Goal: Information Seeking & Learning: Learn about a topic

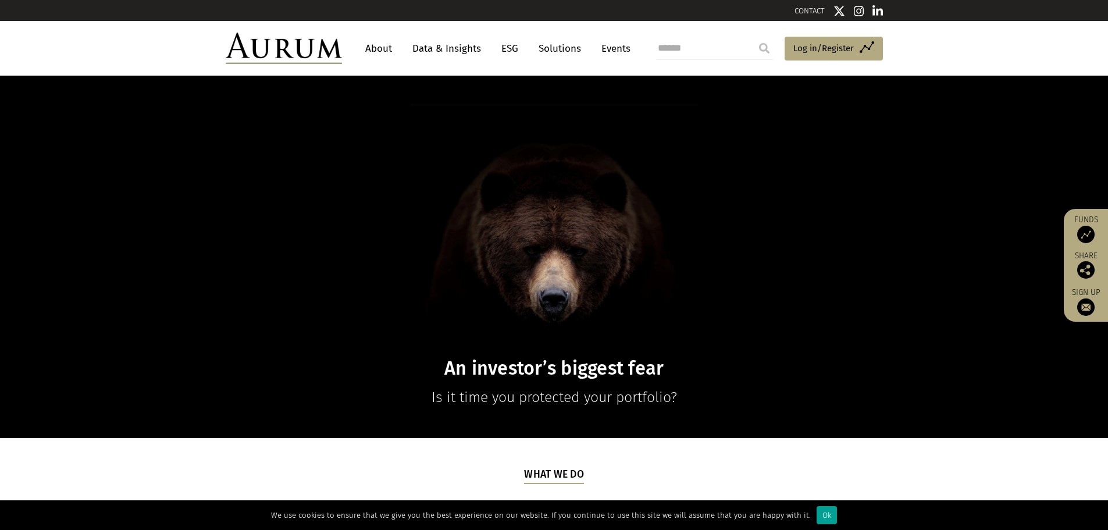
click at [819, 520] on div "Ok" at bounding box center [827, 515] width 20 height 18
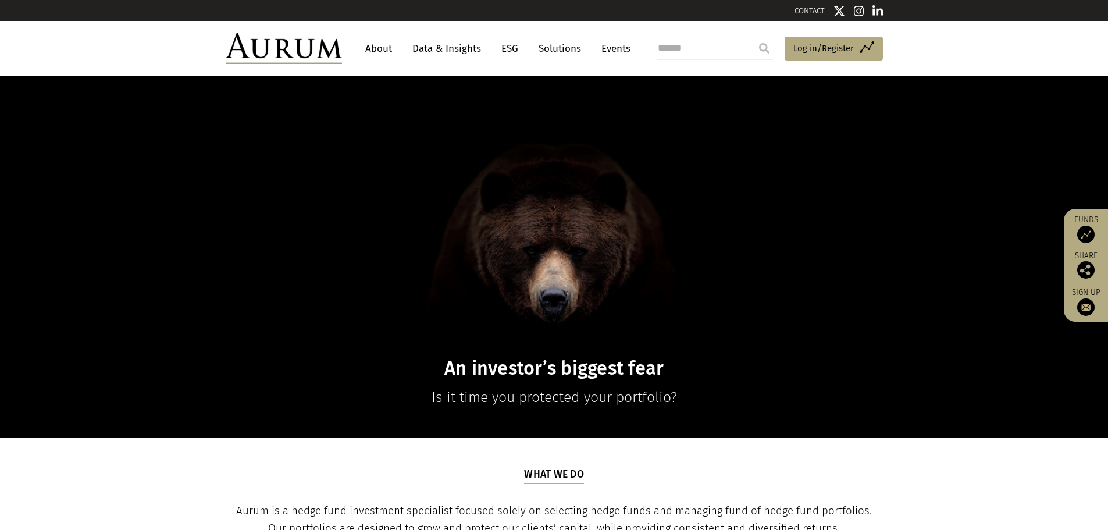
click at [432, 45] on link "Data & Insights" at bounding box center [447, 49] width 80 height 22
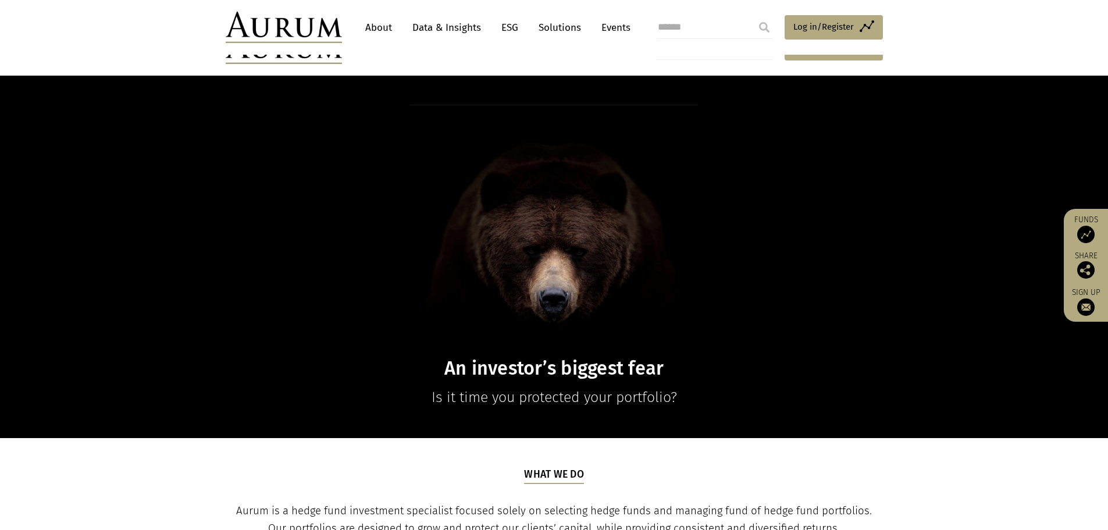
scroll to position [315, 0]
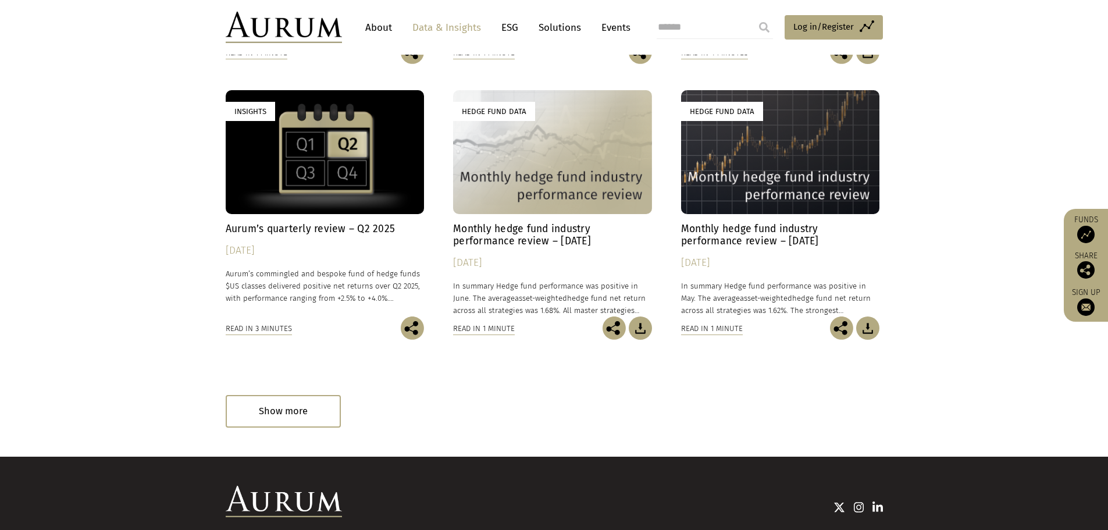
scroll to position [692, 0]
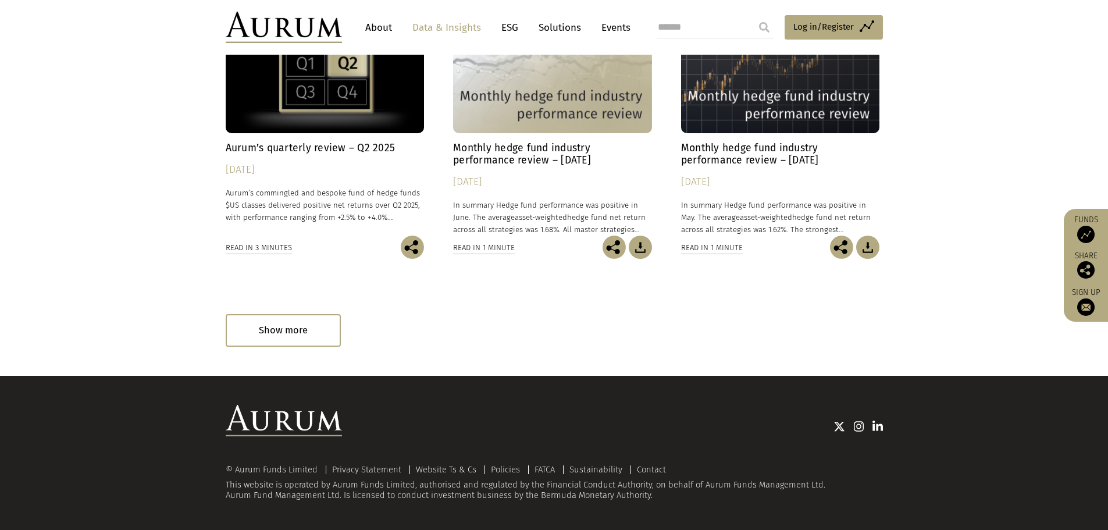
click at [575, 106] on div "Hedge Fund Data" at bounding box center [552, 71] width 199 height 124
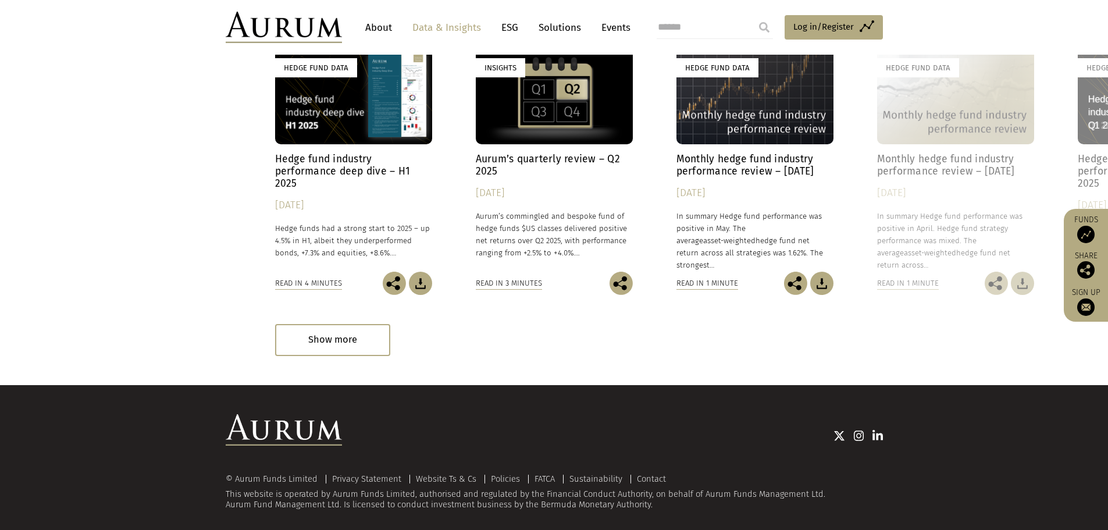
scroll to position [1711, 0]
